Goal: Transaction & Acquisition: Register for event/course

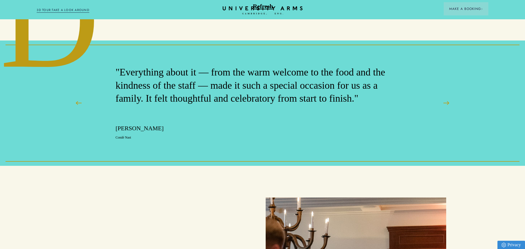
scroll to position [592, 0]
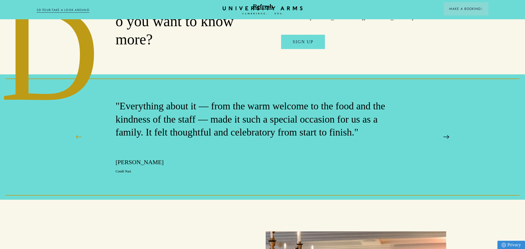
click at [449, 130] on button at bounding box center [447, 137] width 14 height 14
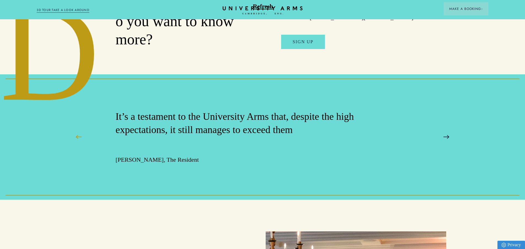
click at [449, 130] on button at bounding box center [447, 137] width 14 height 14
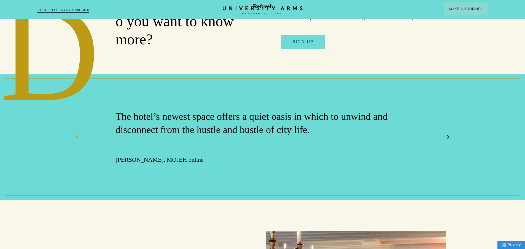
click at [449, 130] on button at bounding box center [447, 137] width 14 height 14
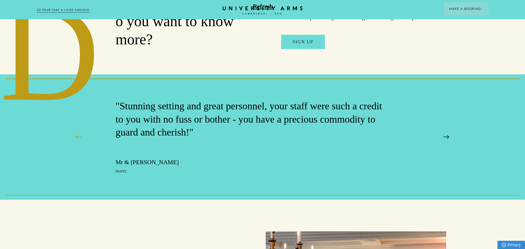
click at [449, 130] on button at bounding box center [447, 137] width 14 height 14
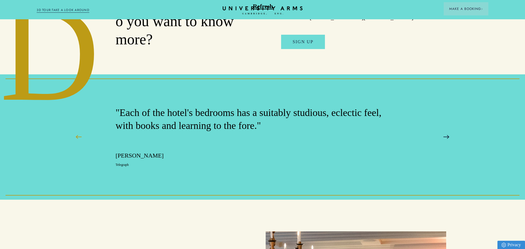
click at [449, 130] on button at bounding box center [447, 137] width 14 height 14
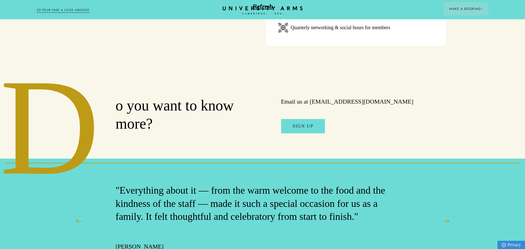
scroll to position [482, 0]
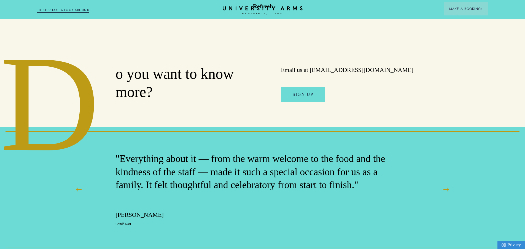
scroll to position [496, 0]
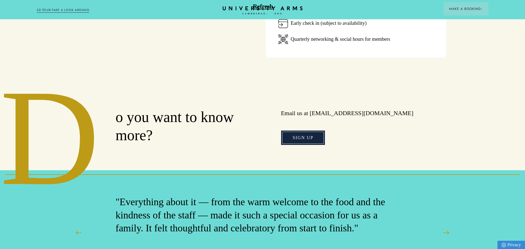
click at [310, 131] on link "SIGN UP" at bounding box center [303, 138] width 44 height 14
click at [315, 131] on link "SIGN UP" at bounding box center [303, 138] width 44 height 14
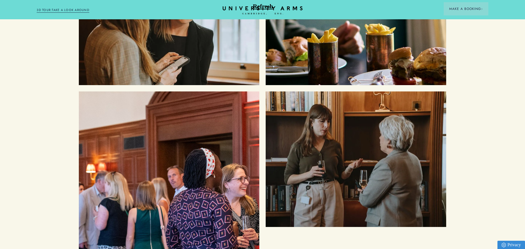
scroll to position [1264, 0]
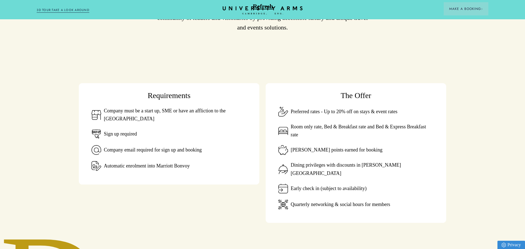
scroll to position [469, 0]
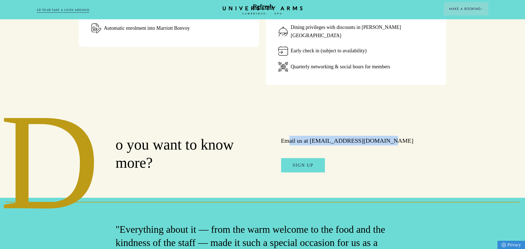
drag, startPoint x: 287, startPoint y: 131, endPoint x: 411, endPoint y: 129, distance: 123.8
click at [411, 136] on p "Email us at [EMAIL_ADDRESS][DOMAIN_NAME]" at bounding box center [363, 141] width 165 height 10
click at [365, 149] on div "Email us at sales@universityarms.com SIGN UP" at bounding box center [363, 154] width 165 height 37
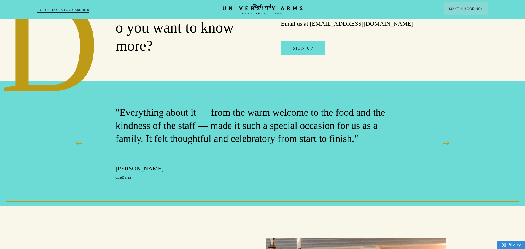
scroll to position [607, 0]
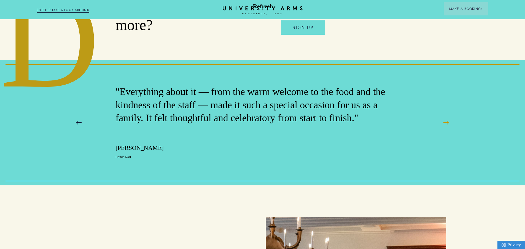
click at [80, 116] on button at bounding box center [79, 123] width 14 height 14
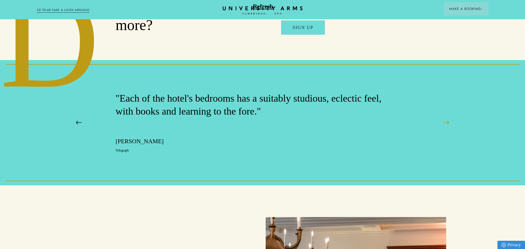
click at [80, 116] on button at bounding box center [79, 123] width 14 height 14
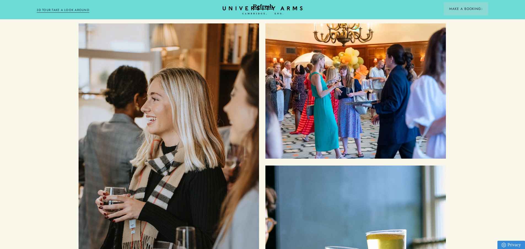
scroll to position [993, 0]
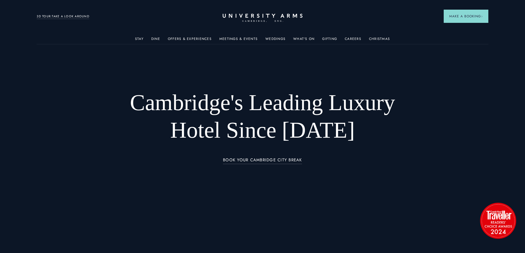
click at [238, 33] on div "Meetings & Events" at bounding box center [238, 38] width 38 height 11
click at [239, 39] on link "Meetings & Events" at bounding box center [238, 40] width 38 height 7
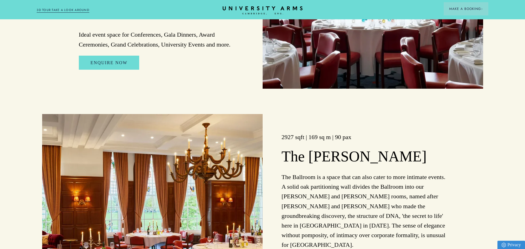
scroll to position [552, 0]
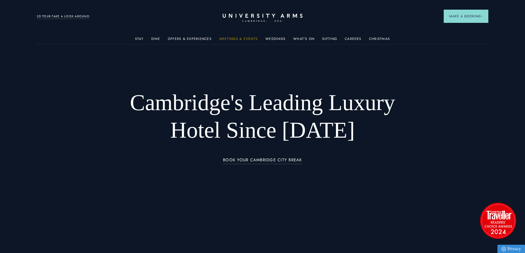
click at [248, 37] on link "Meetings & Events" at bounding box center [238, 40] width 38 height 7
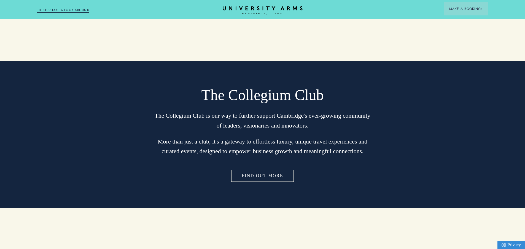
scroll to position [1820, 0]
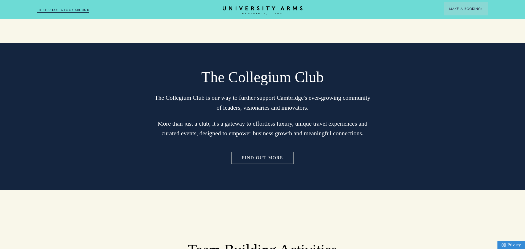
click at [266, 151] on link "FIND OUT MORE" at bounding box center [262, 158] width 65 height 14
